Goal: Navigation & Orientation: Find specific page/section

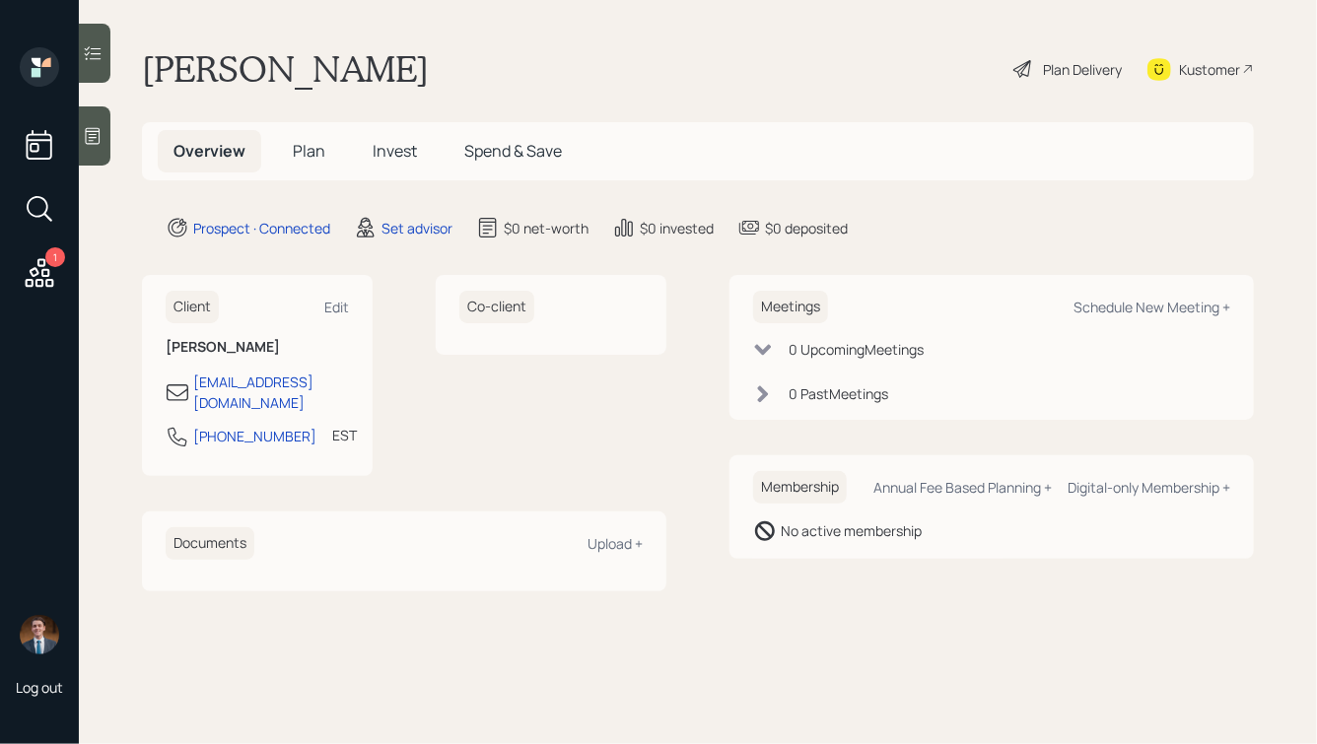
click at [103, 134] on icon at bounding box center [93, 136] width 20 height 20
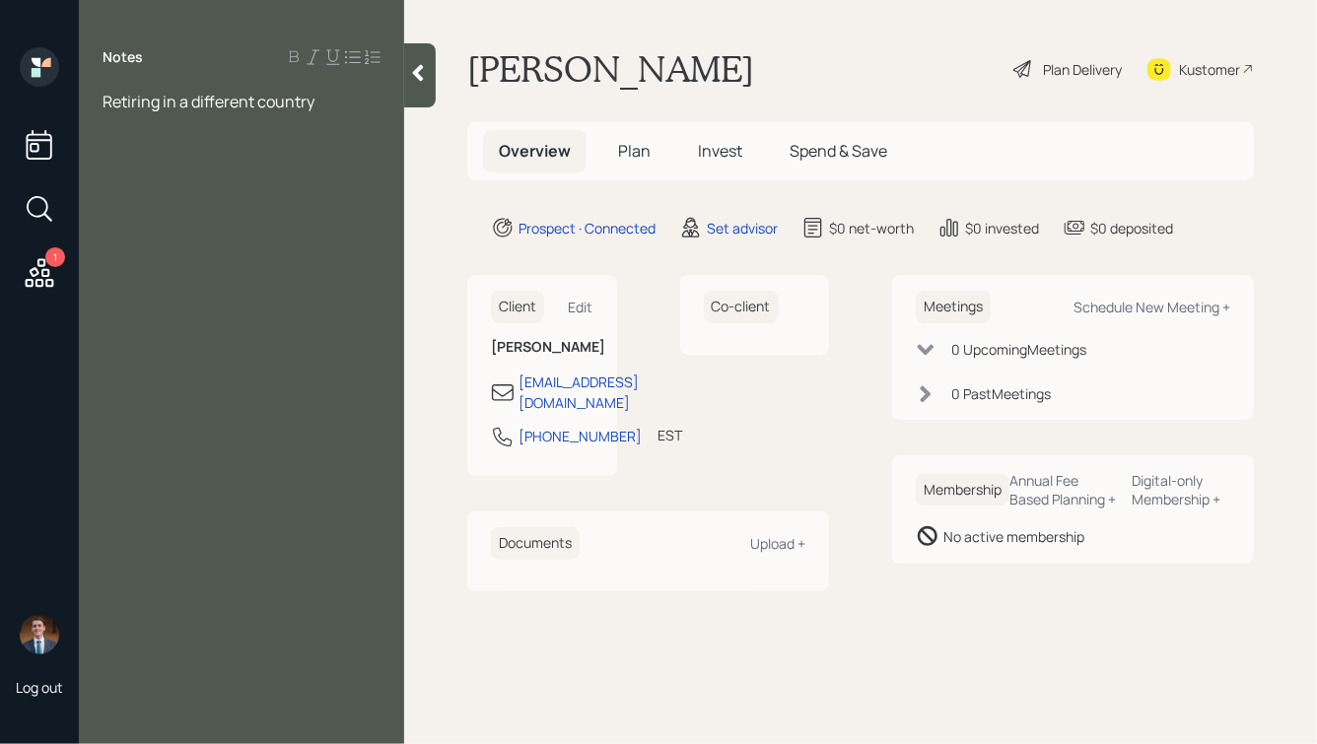
click at [423, 69] on icon at bounding box center [418, 73] width 20 height 20
